Goal: Task Accomplishment & Management: Complete application form

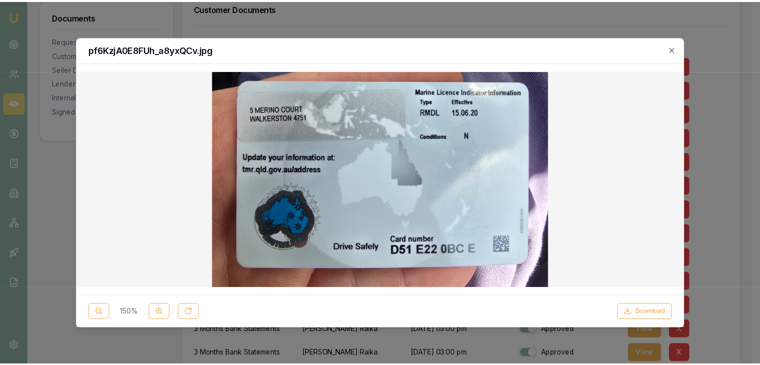
scroll to position [243, 0]
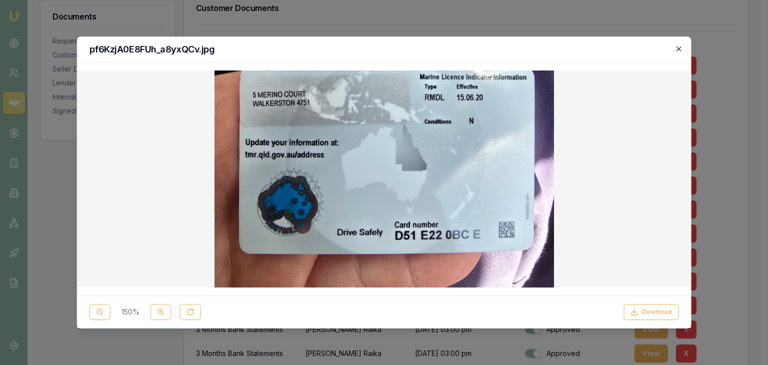
click at [679, 48] on icon "button" at bounding box center [678, 48] width 4 height 4
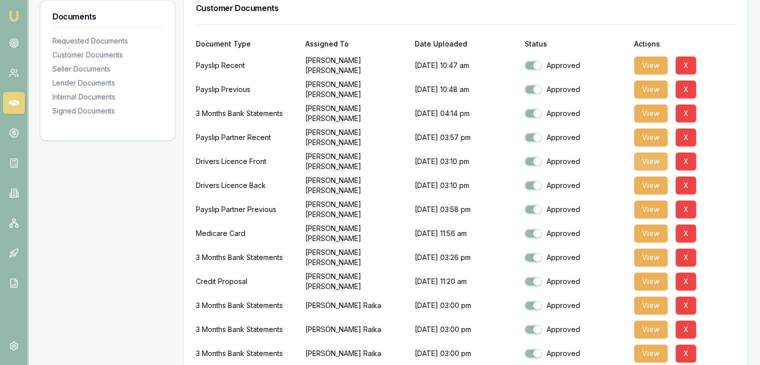
click at [646, 161] on button "View" at bounding box center [650, 161] width 33 height 18
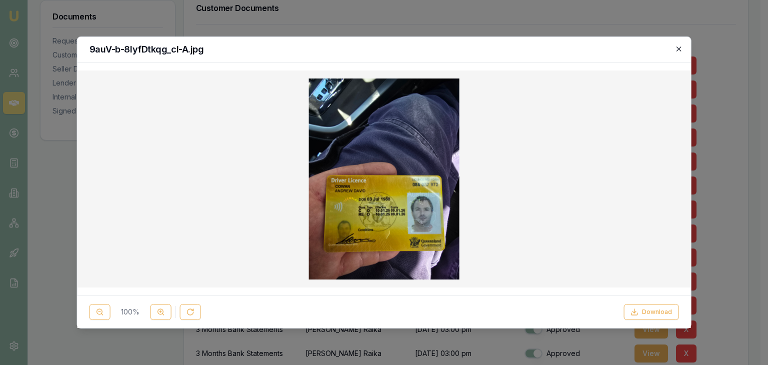
click at [681, 49] on icon "button" at bounding box center [678, 49] width 8 height 8
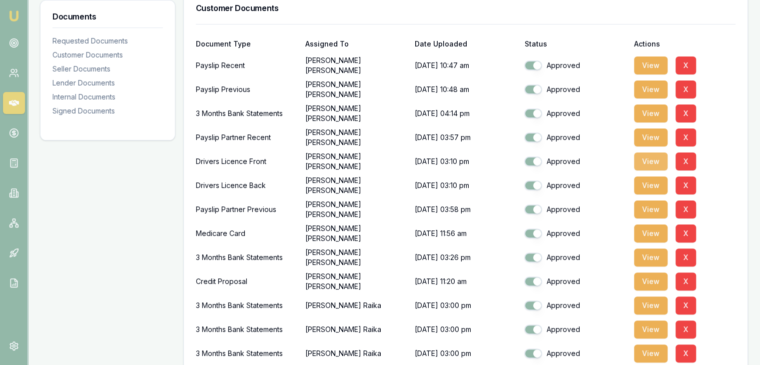
click at [645, 162] on button "View" at bounding box center [650, 161] width 33 height 18
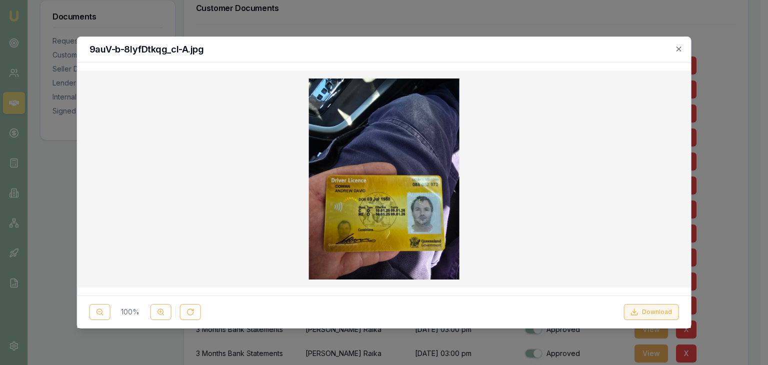
click at [659, 309] on button "Download" at bounding box center [650, 312] width 55 height 16
click at [716, 85] on div at bounding box center [384, 182] width 768 height 365
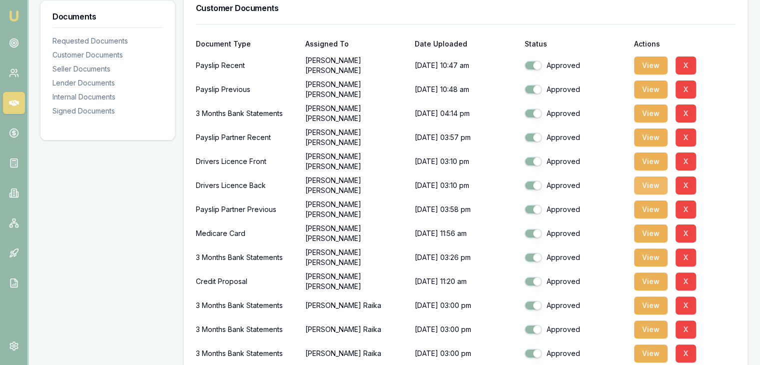
click at [648, 186] on button "View" at bounding box center [650, 185] width 33 height 18
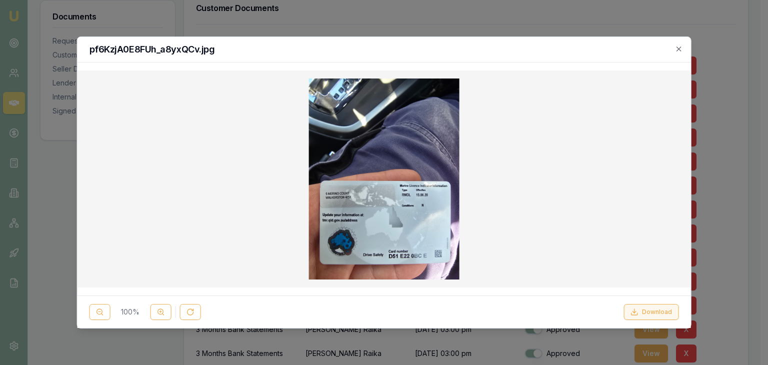
click at [650, 312] on button "Download" at bounding box center [650, 312] width 55 height 16
drag, startPoint x: 680, startPoint y: 50, endPoint x: 626, endPoint y: 45, distance: 54.2
click at [680, 50] on icon "button" at bounding box center [678, 48] width 4 height 4
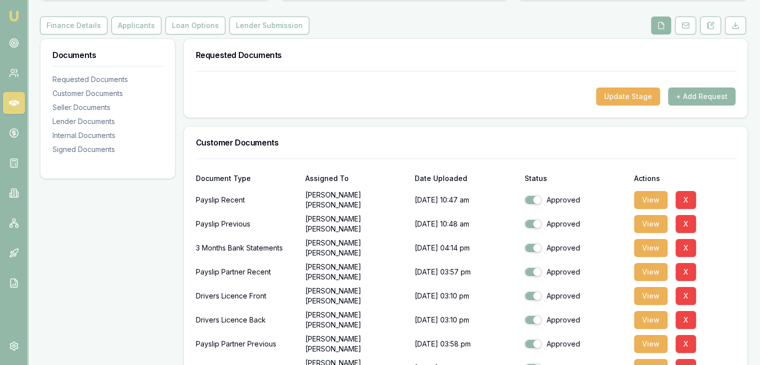
scroll to position [100, 0]
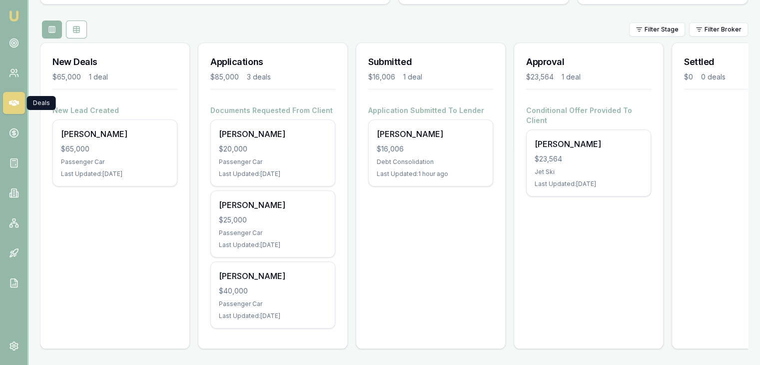
scroll to position [111, 0]
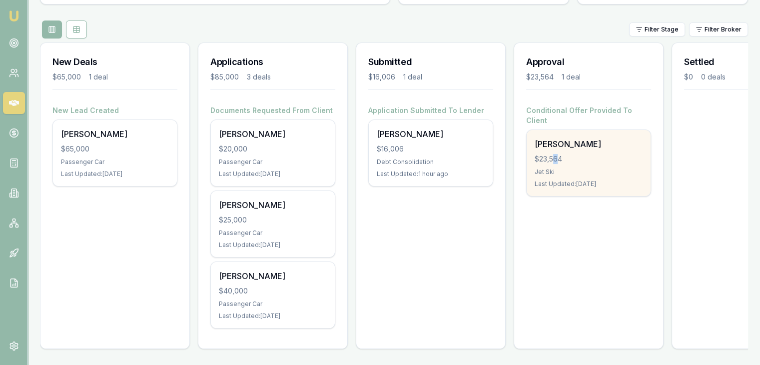
click at [556, 154] on div "$23,564" at bounding box center [589, 159] width 108 height 10
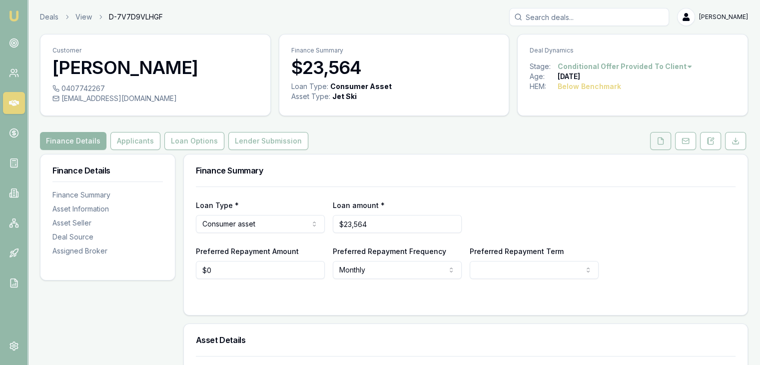
click at [661, 141] on icon at bounding box center [661, 141] width 8 height 8
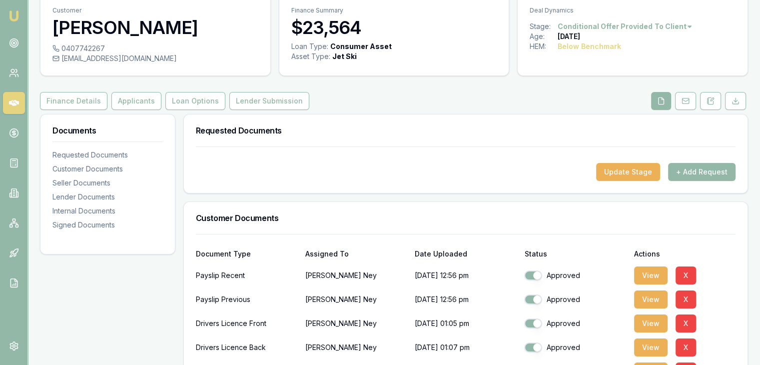
scroll to position [250, 0]
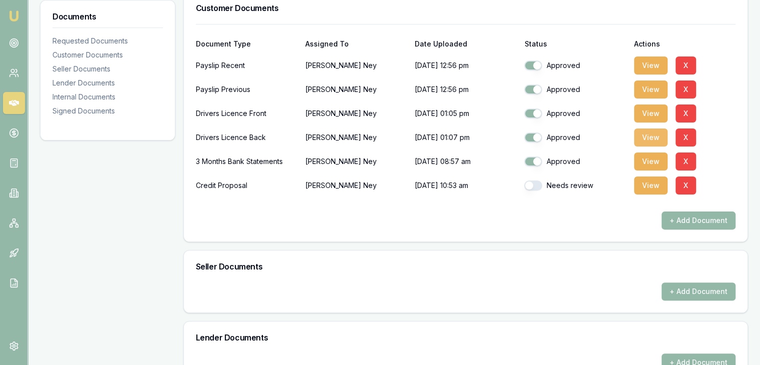
click at [651, 135] on button "View" at bounding box center [650, 137] width 33 height 18
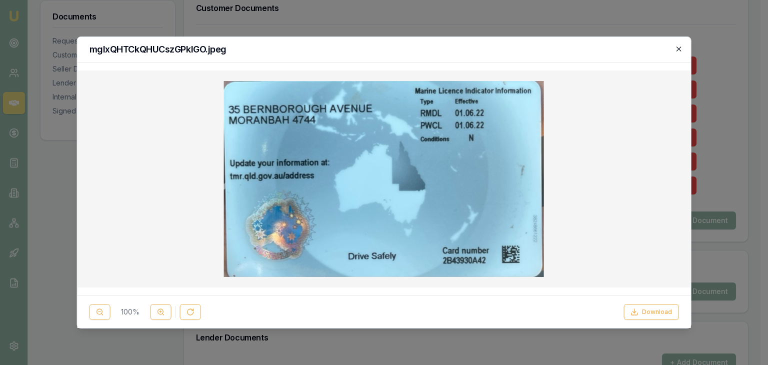
click at [678, 48] on icon "button" at bounding box center [678, 48] width 4 height 4
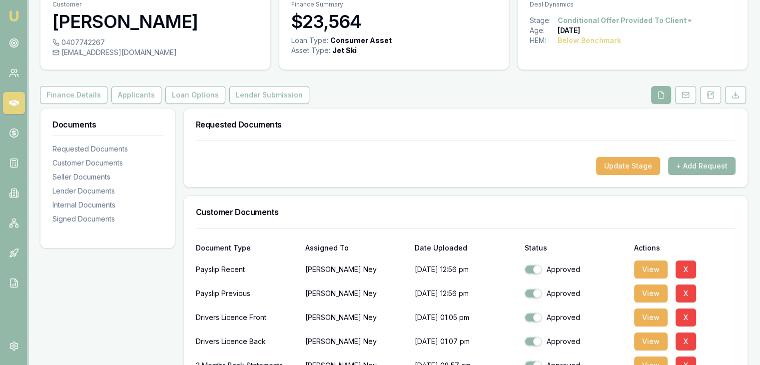
scroll to position [0, 0]
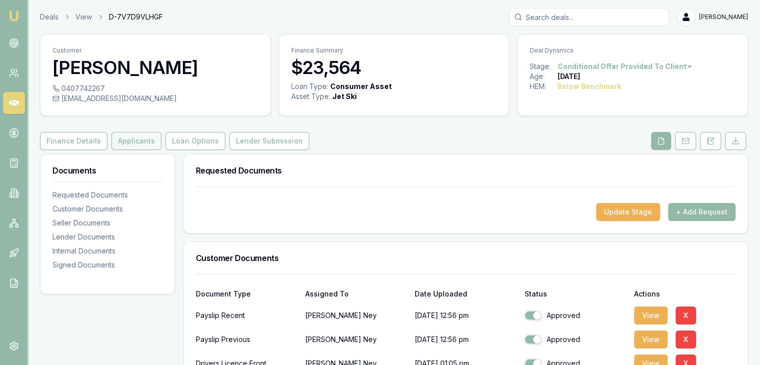
drag, startPoint x: 132, startPoint y: 140, endPoint x: 140, endPoint y: 143, distance: 7.9
click at [132, 140] on button "Applicants" at bounding box center [136, 141] width 50 height 18
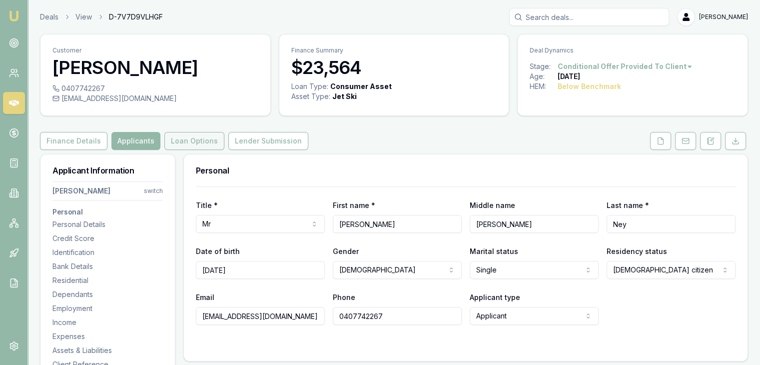
click at [192, 142] on button "Loan Options" at bounding box center [194, 141] width 60 height 18
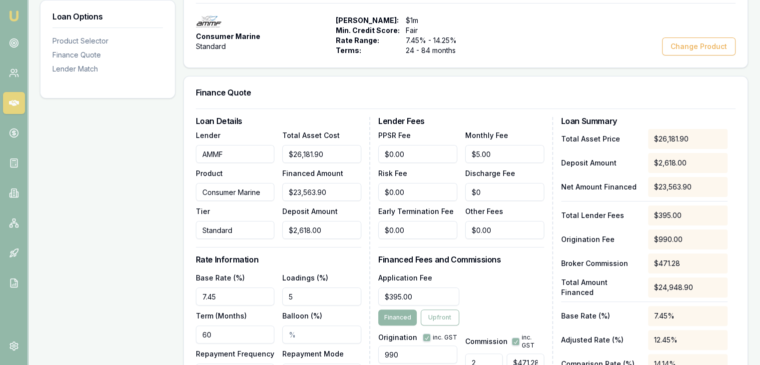
scroll to position [250, 0]
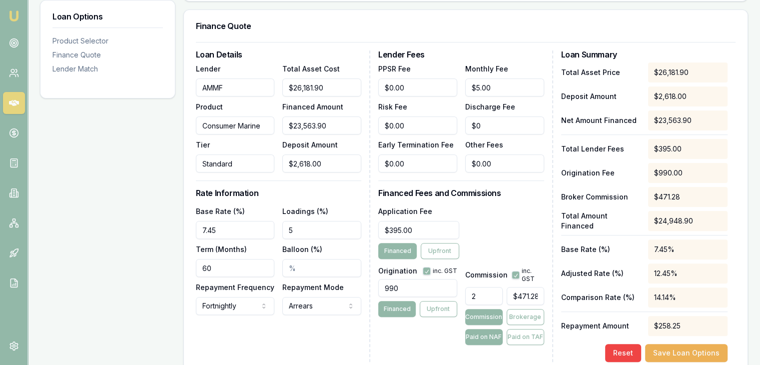
click at [236, 229] on input "7.45" at bounding box center [235, 230] width 79 height 18
drag, startPoint x: 235, startPoint y: 230, endPoint x: 135, endPoint y: 230, distance: 100.0
click at [135, 230] on div "Loan Options Product Selector Finance Quote Lender Match Product Selector Consu…" at bounding box center [394, 284] width 708 height 761
type input "4.45%"
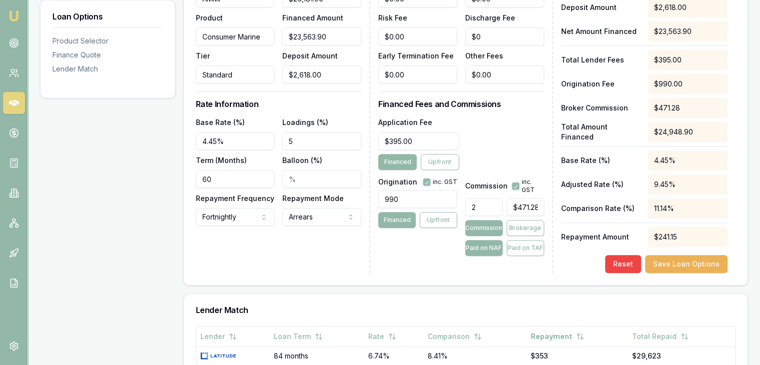
scroll to position [350, 0]
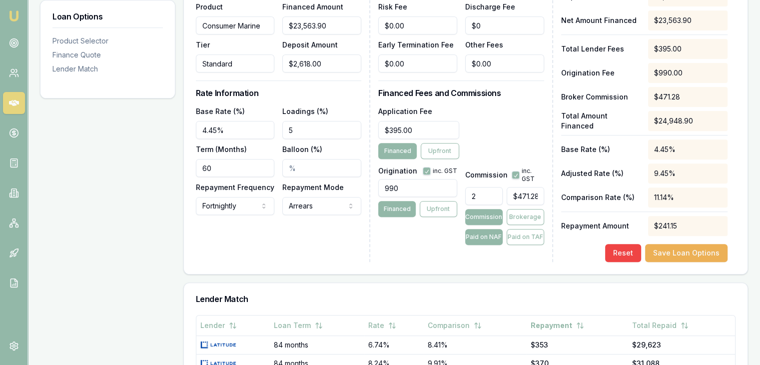
type input "5.00%"
click at [683, 248] on button "Save Loan Options" at bounding box center [686, 253] width 82 height 18
click at [480, 195] on input "2" at bounding box center [483, 196] width 37 height 18
drag, startPoint x: 483, startPoint y: 194, endPoint x: 455, endPoint y: 192, distance: 27.6
click at [454, 193] on div "Origination inc. GST 990 Financed Upfront Commission inc. GST 2 $471.28 Commiss…" at bounding box center [460, 204] width 165 height 82
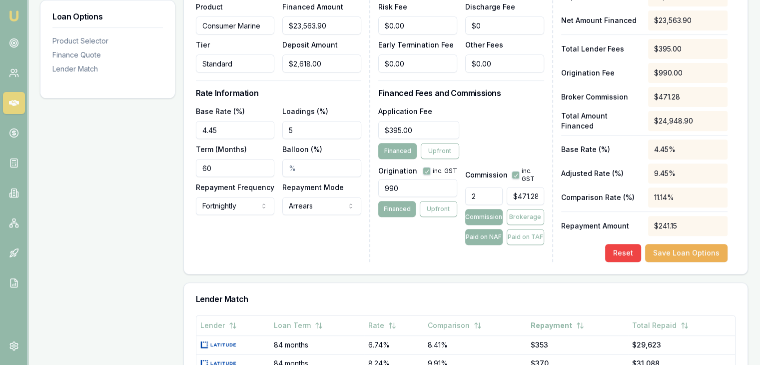
type input "5"
type input "$1,178.20"
type input "5.00%"
type input "$1,178.20"
click at [675, 252] on button "Save Loan Options" at bounding box center [686, 253] width 82 height 18
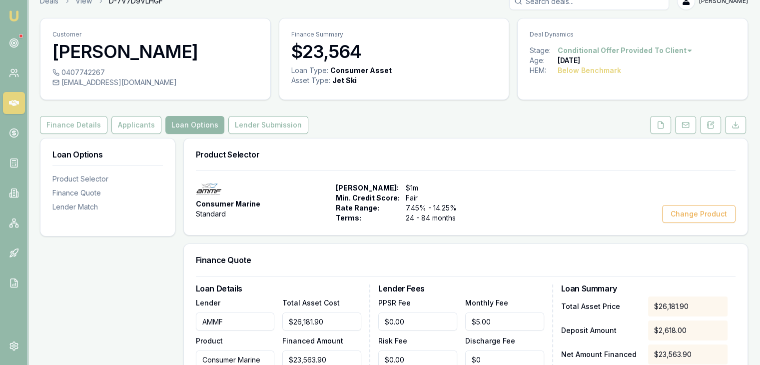
scroll to position [0, 0]
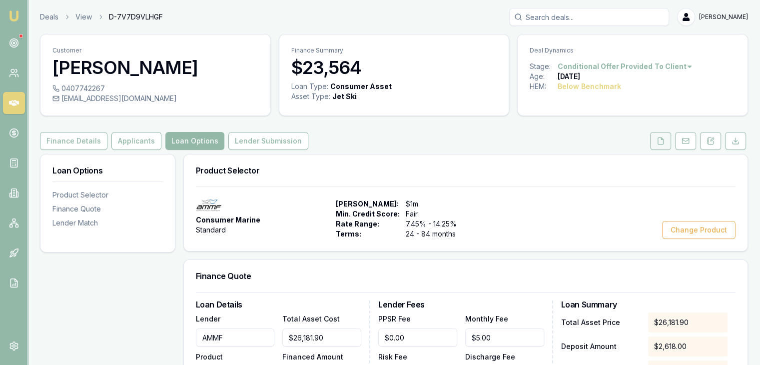
click at [660, 142] on icon at bounding box center [661, 141] width 8 height 8
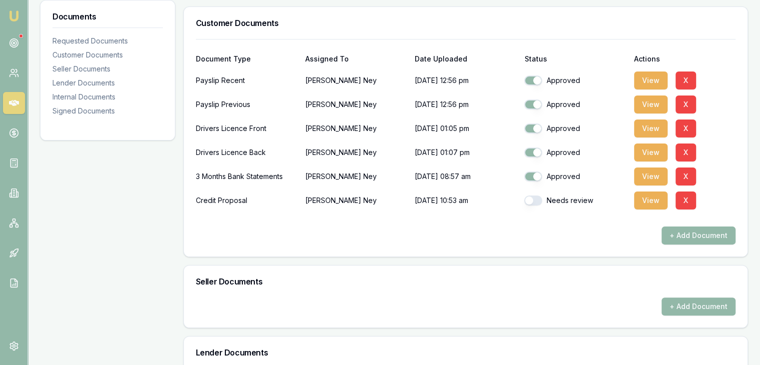
scroll to position [250, 0]
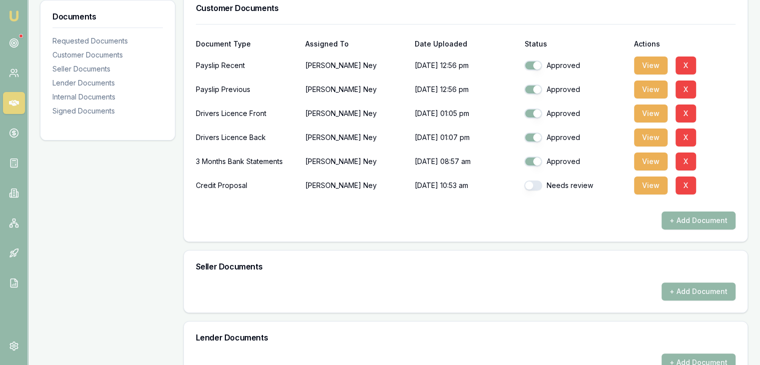
click at [539, 183] on button "button" at bounding box center [533, 185] width 18 height 10
checkbox input "true"
click at [647, 159] on button "View" at bounding box center [650, 161] width 33 height 18
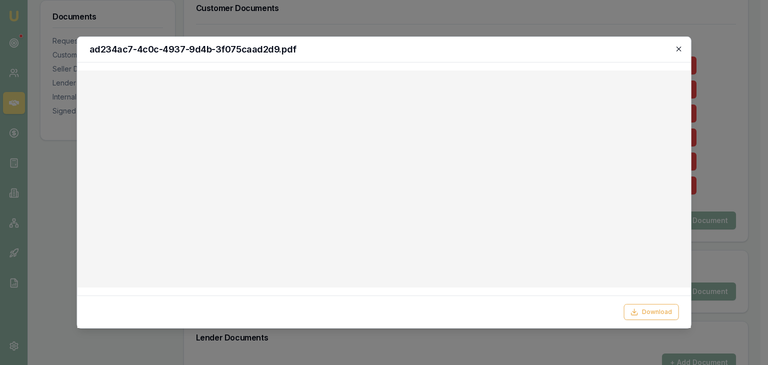
click at [679, 48] on icon "button" at bounding box center [678, 49] width 8 height 8
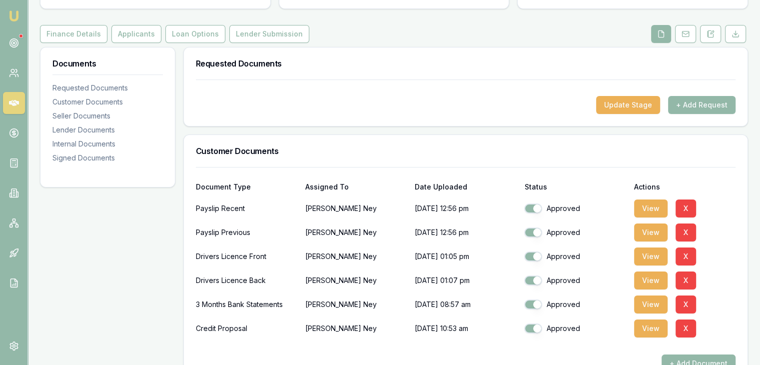
scroll to position [0, 0]
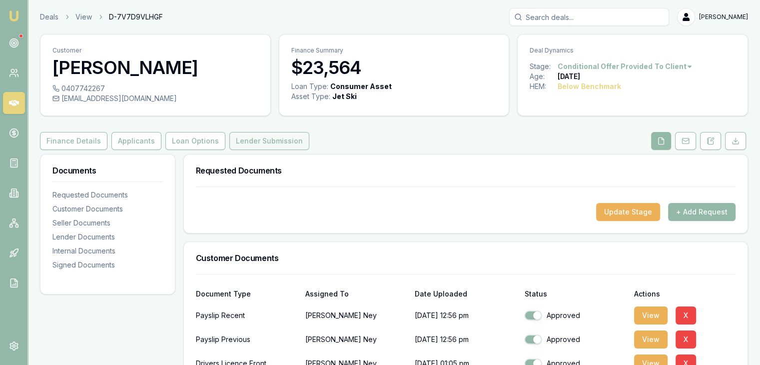
click at [264, 144] on button "Lender Submission" at bounding box center [269, 141] width 80 height 18
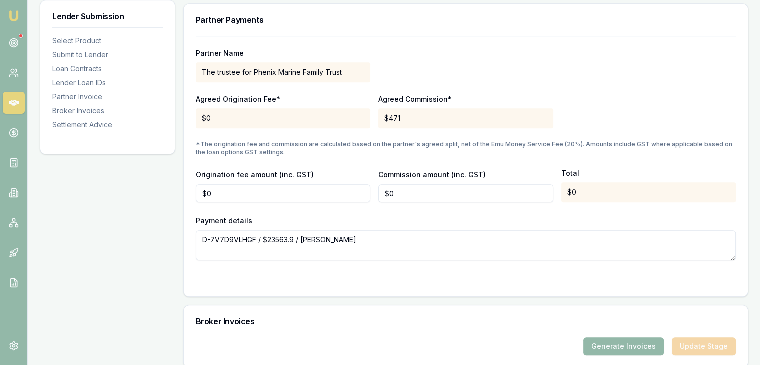
scroll to position [850, 0]
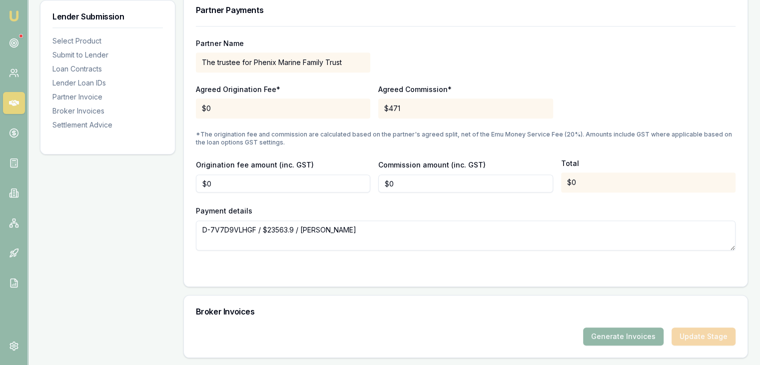
type input "0"
click at [255, 181] on input "0" at bounding box center [283, 183] width 174 height 18
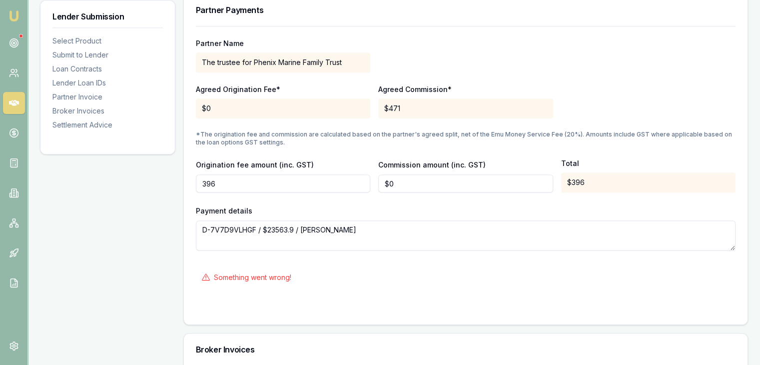
type input "$396"
click at [403, 182] on input "0" at bounding box center [465, 183] width 174 height 18
type input "$0"
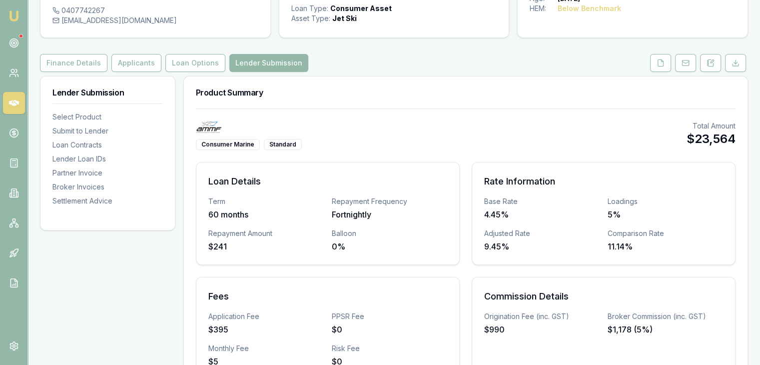
scroll to position [50, 0]
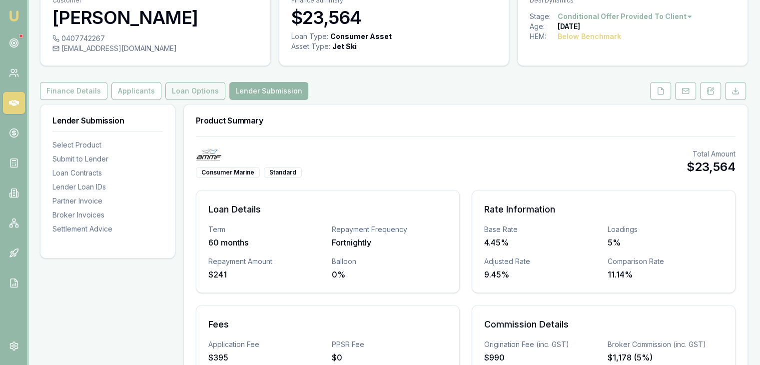
type input "$0"
click at [178, 90] on button "Loan Options" at bounding box center [195, 91] width 60 height 18
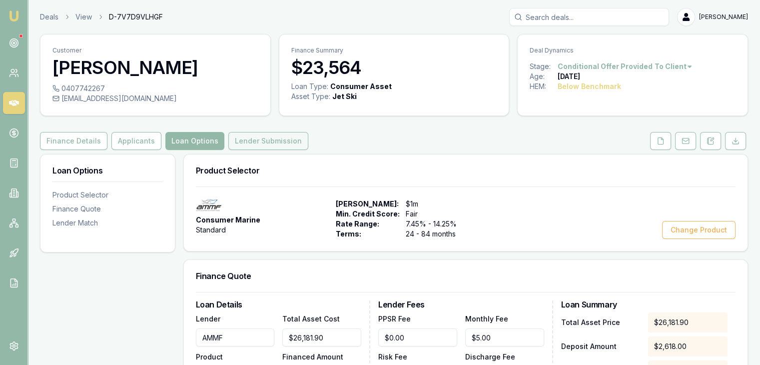
click at [259, 142] on button "Lender Submission" at bounding box center [268, 141] width 80 height 18
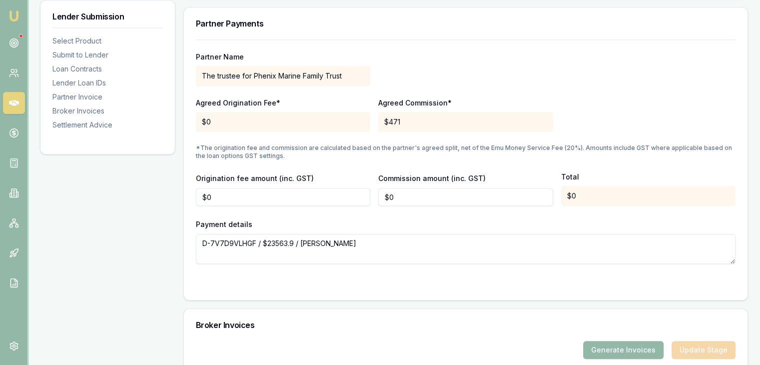
scroll to position [850, 0]
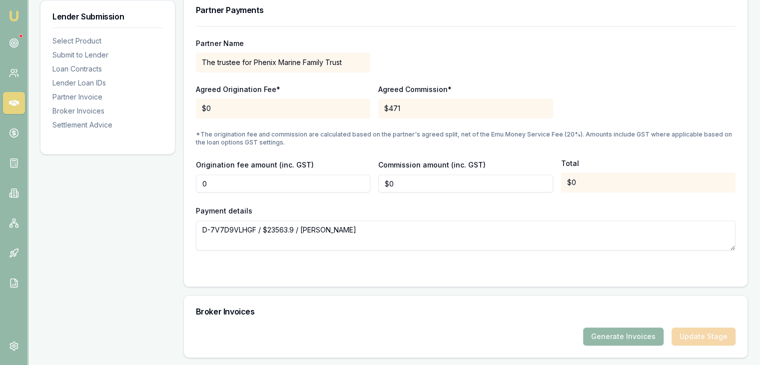
click at [269, 186] on input "0" at bounding box center [283, 183] width 174 height 18
type input "0"
type input "$392"
type input "0"
click at [392, 182] on input "0" at bounding box center [465, 183] width 174 height 18
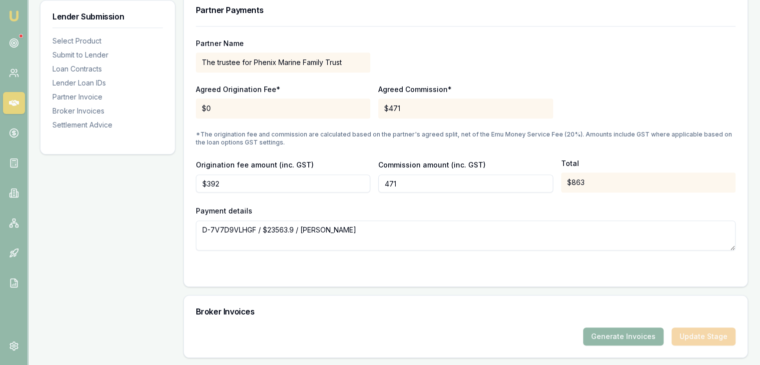
type input "$471"
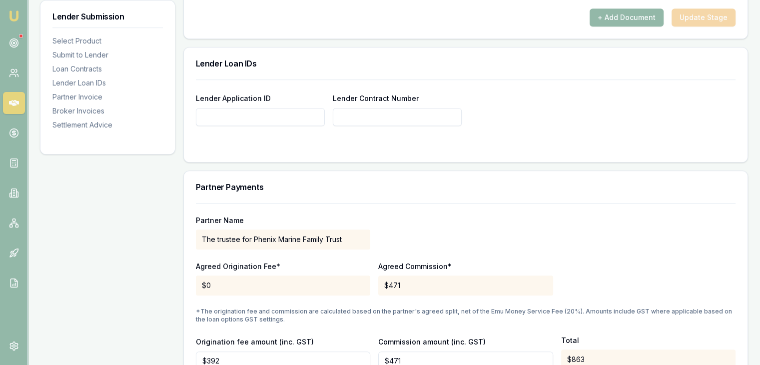
scroll to position [650, 0]
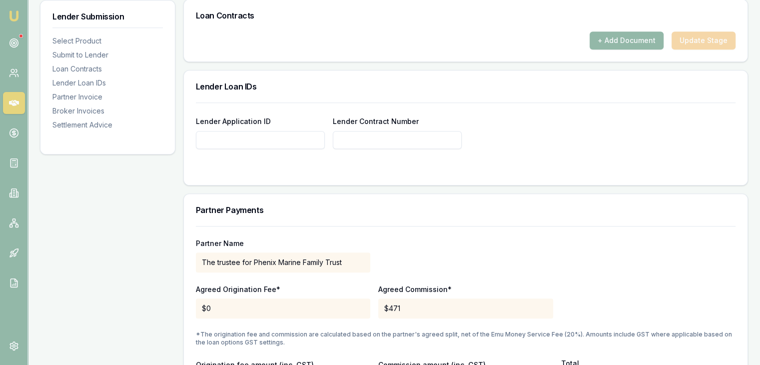
click at [619, 256] on div "Partner Name The trustee for Phenix Marine Family Trust" at bounding box center [466, 255] width 540 height 34
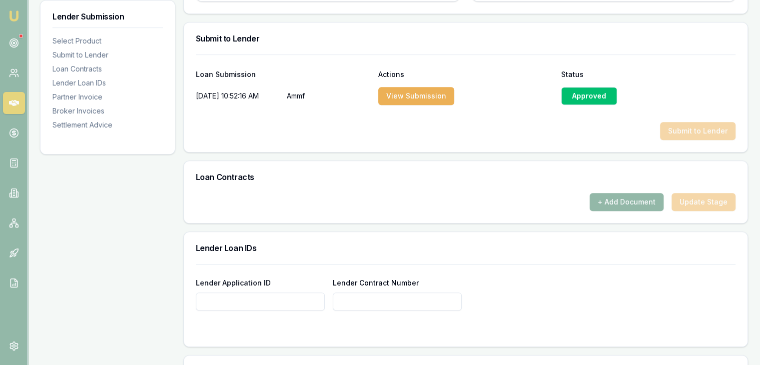
scroll to position [441, 0]
